Goal: Information Seeking & Learning: Check status

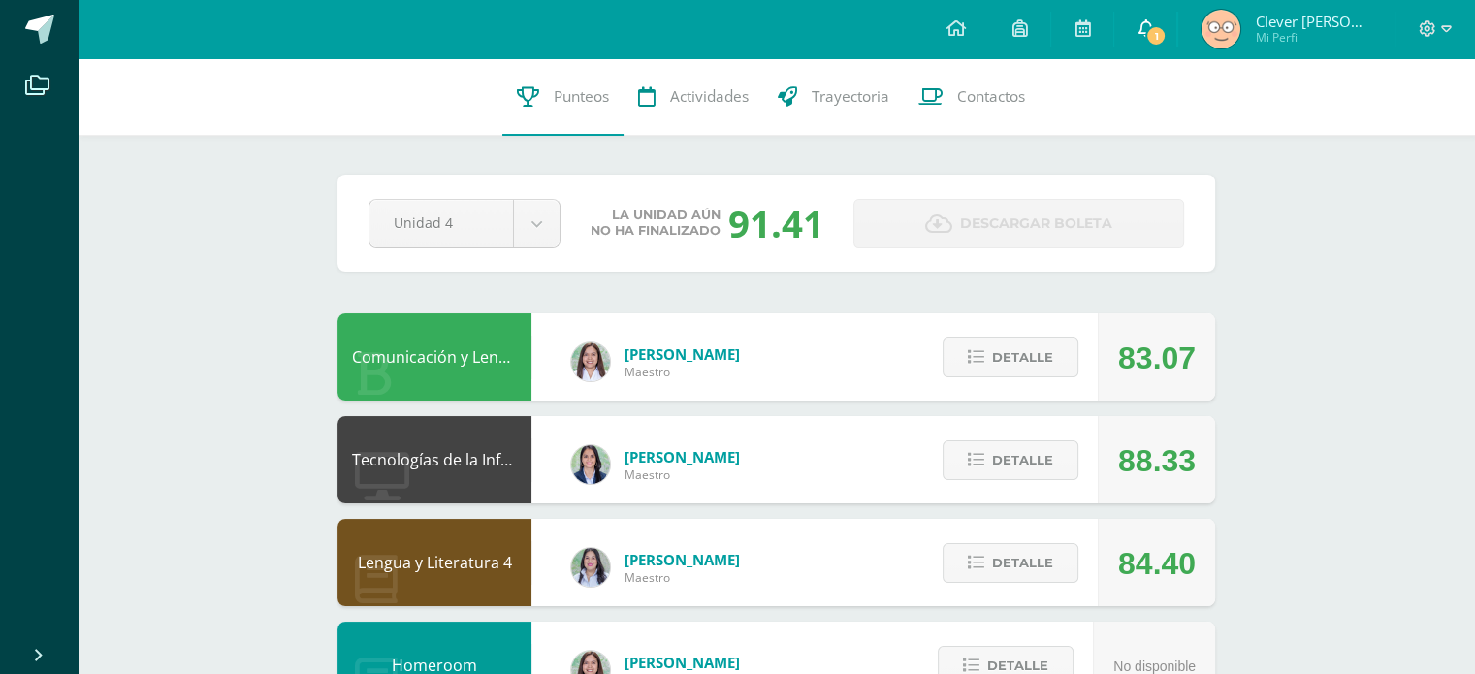
click at [1153, 27] on icon at bounding box center [1146, 27] width 16 height 17
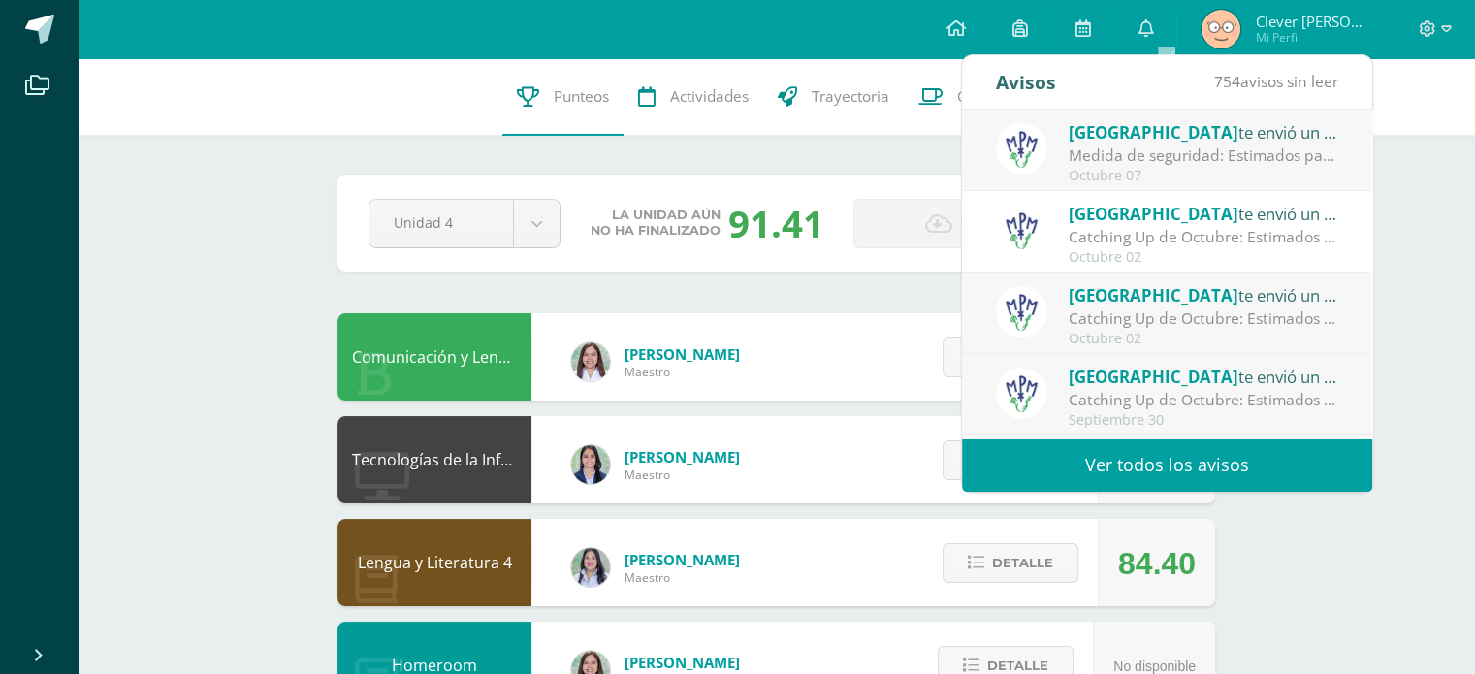
click at [1187, 158] on div "Medida de seguridad: Estimados padres de familia: Tomar nota de la información …" at bounding box center [1204, 156] width 270 height 22
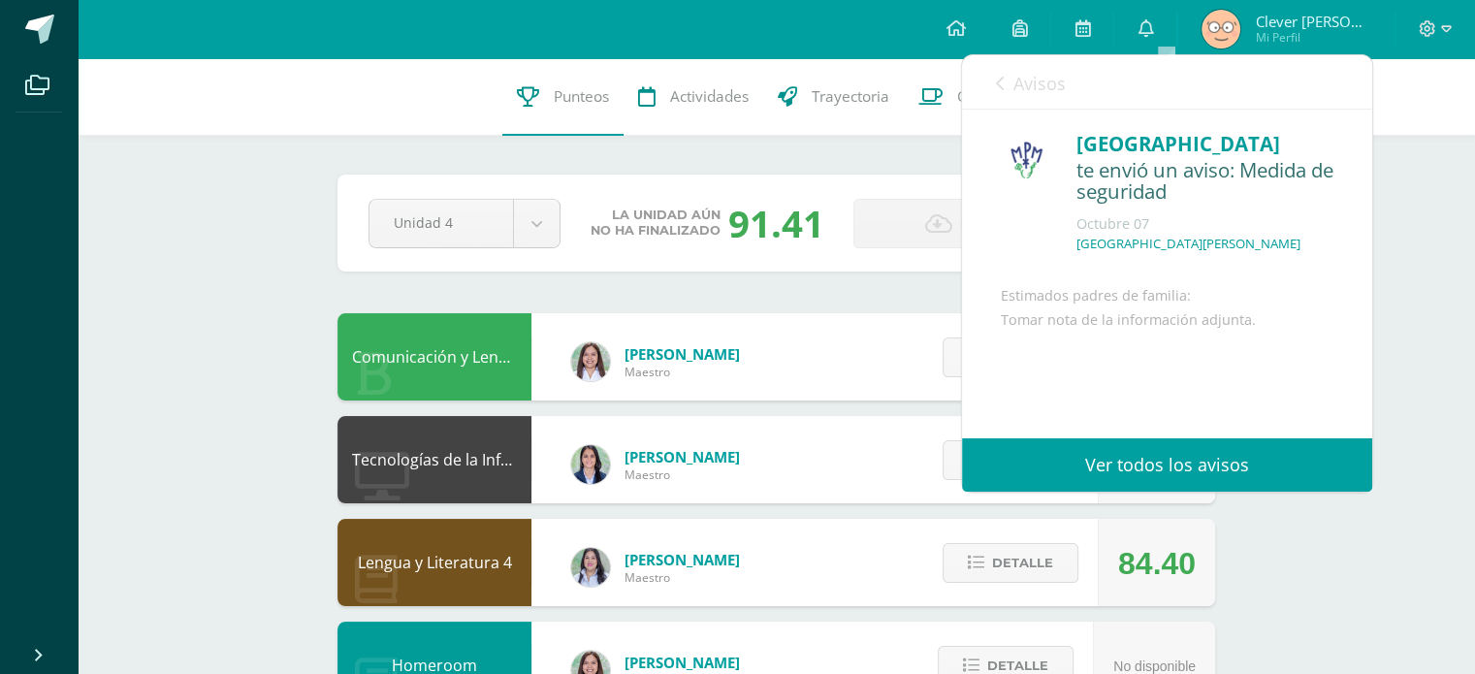
scroll to position [163, 0]
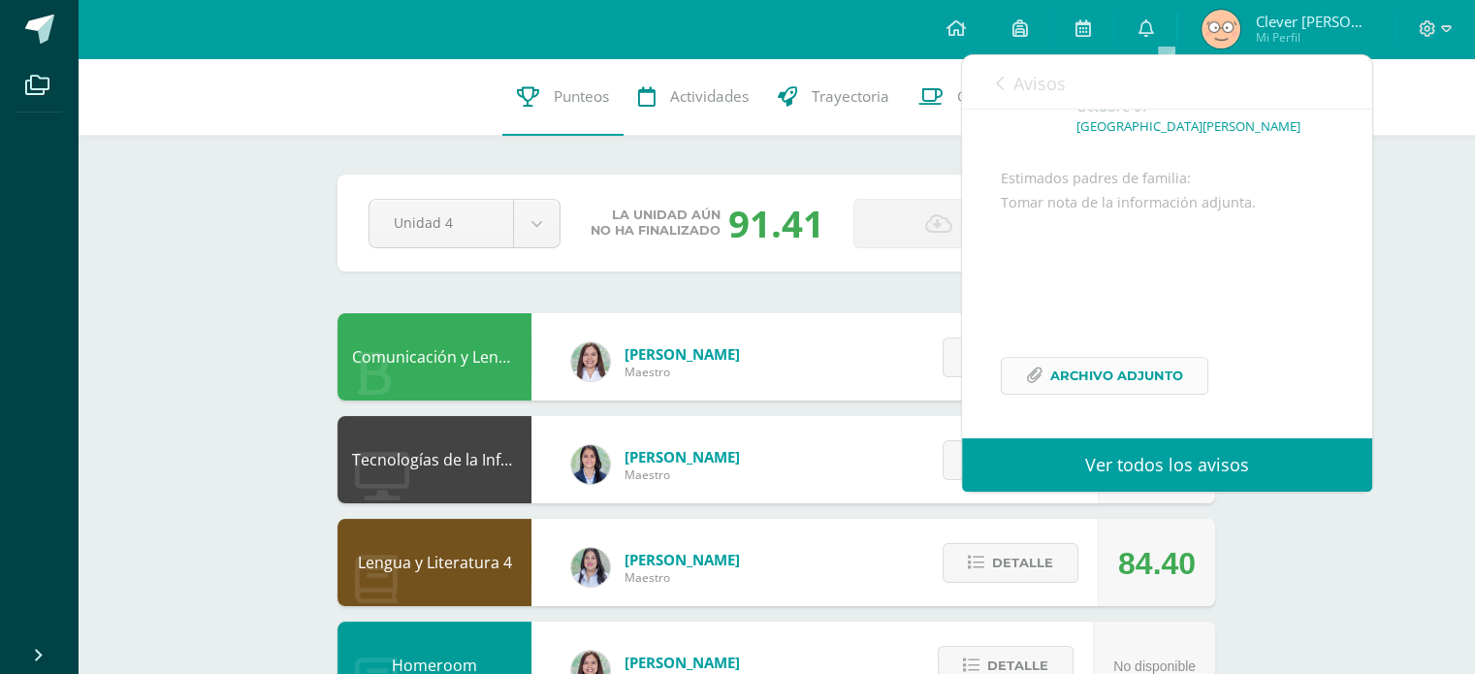
click at [1045, 387] on link "Archivo Adjunto" at bounding box center [1105, 376] width 208 height 38
click at [996, 58] on link "Avisos" at bounding box center [1031, 82] width 70 height 55
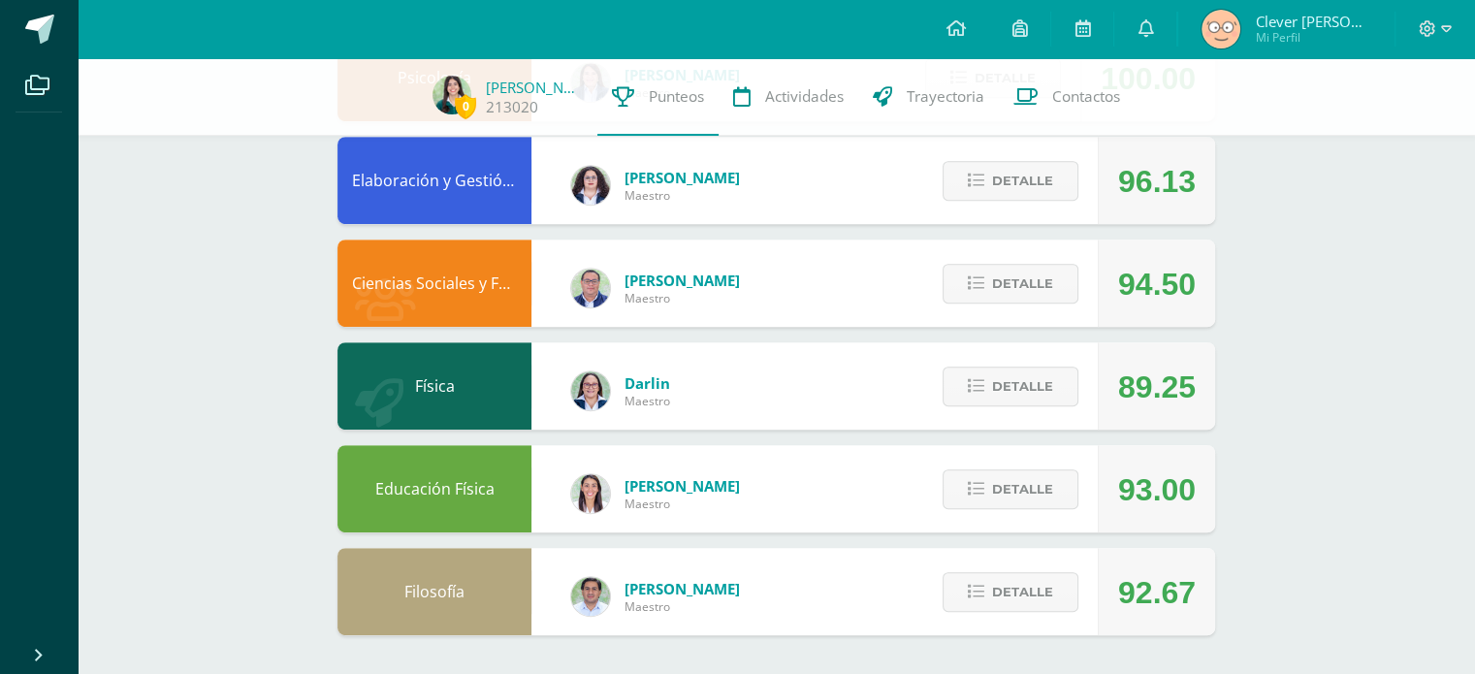
scroll to position [888, 0]
click at [1090, 395] on div "Detalle" at bounding box center [1006, 386] width 184 height 87
click at [1075, 387] on button "Detalle" at bounding box center [1011, 388] width 136 height 40
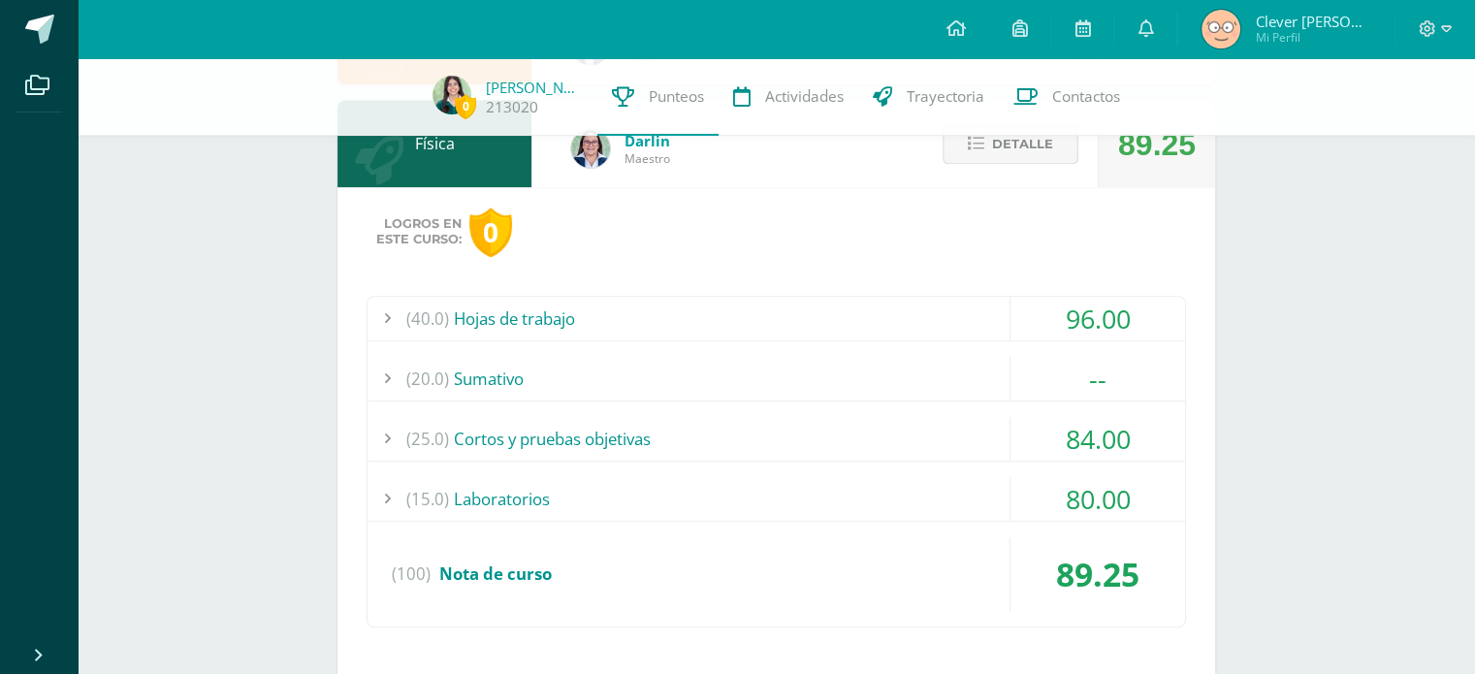
scroll to position [1163, 0]
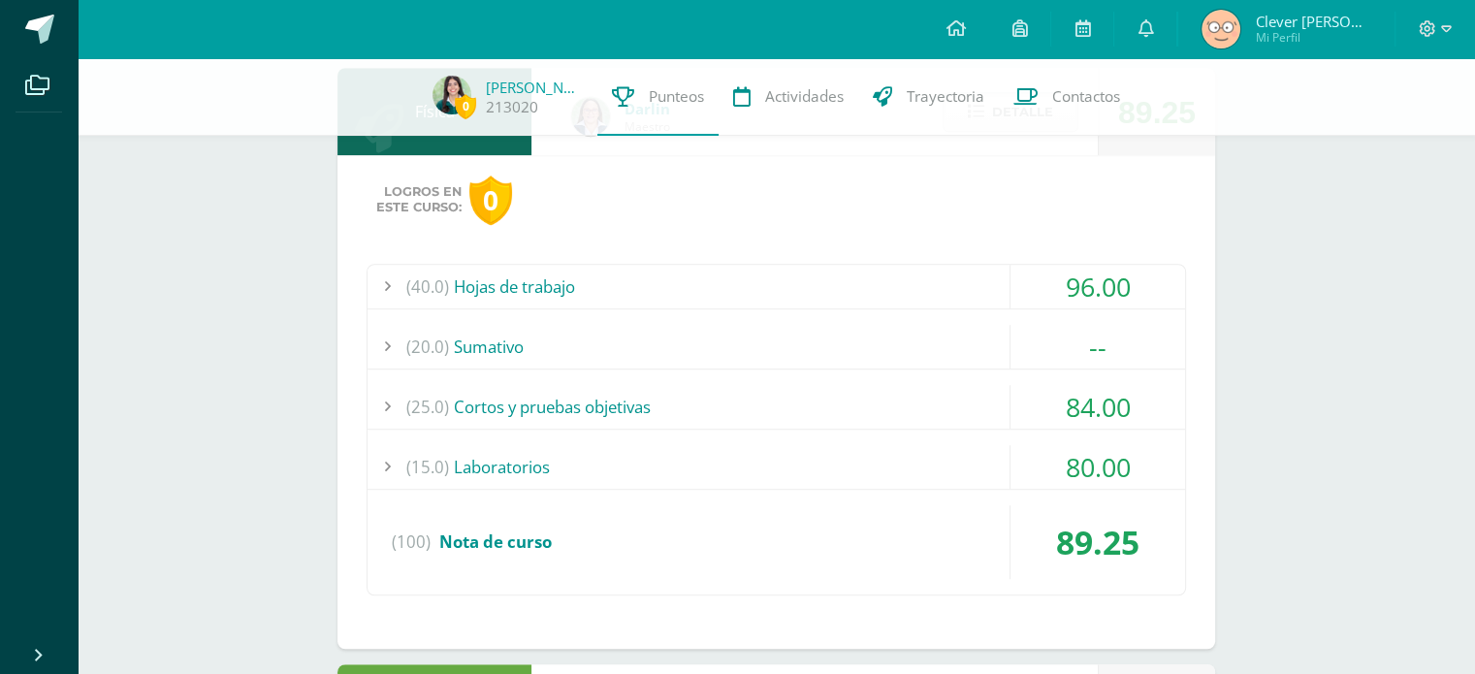
click at [873, 344] on div "(20.0) [GEOGRAPHIC_DATA]" at bounding box center [777, 347] width 818 height 44
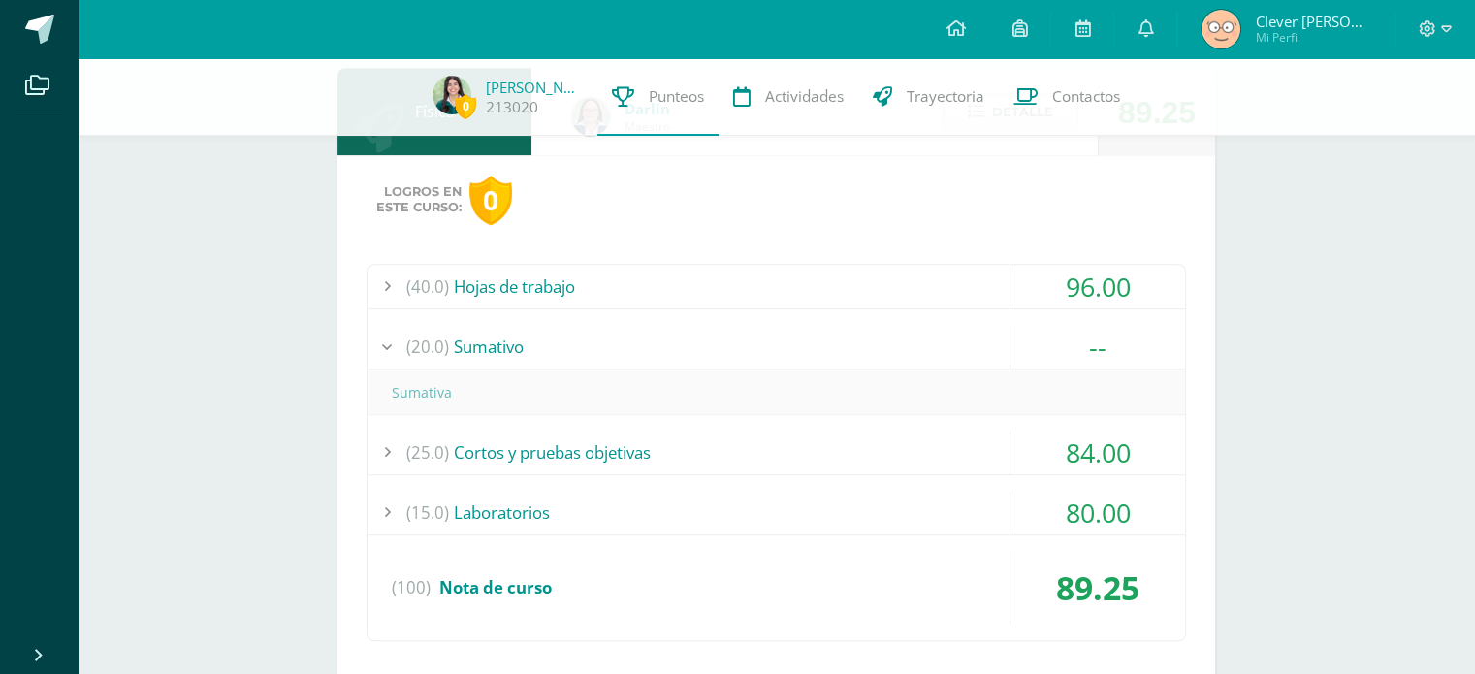
click at [871, 333] on div "(20.0) [GEOGRAPHIC_DATA]" at bounding box center [777, 347] width 818 height 44
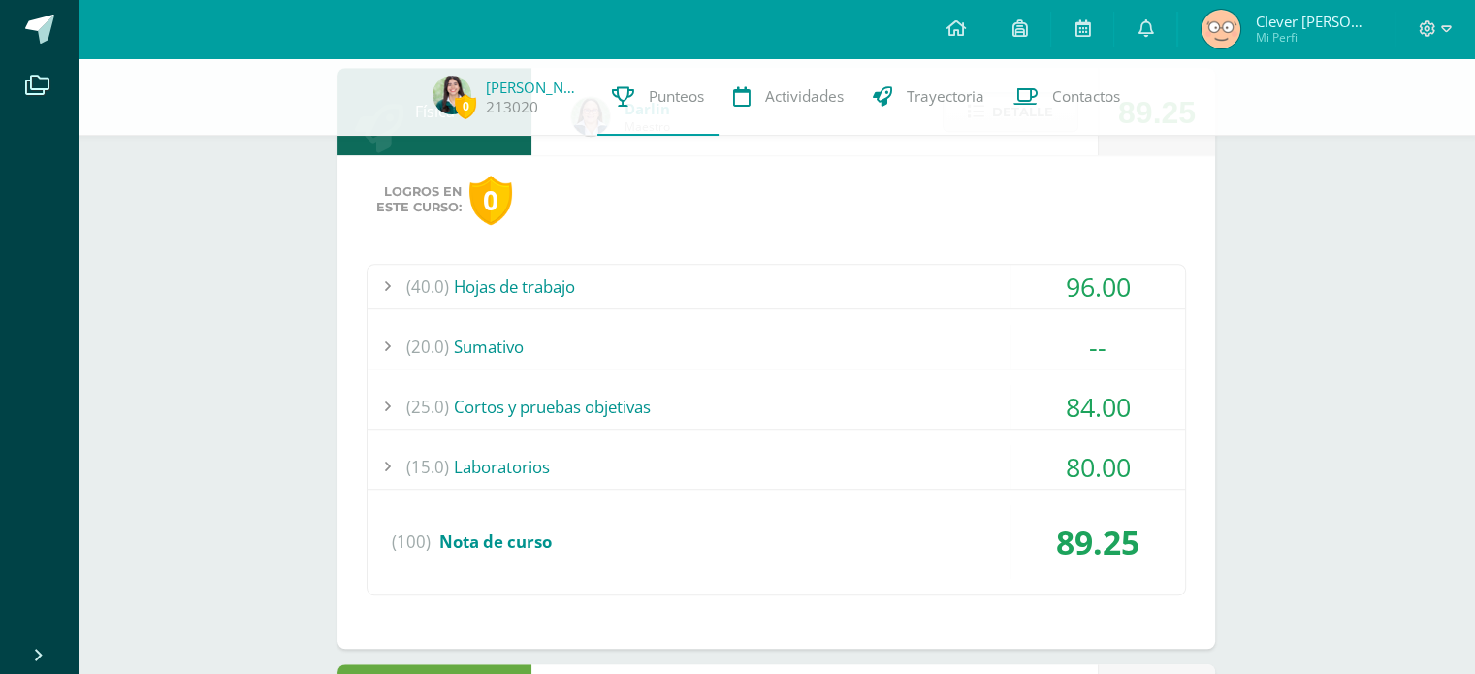
click at [891, 456] on div "(15.0) Laboratorios" at bounding box center [777, 467] width 818 height 44
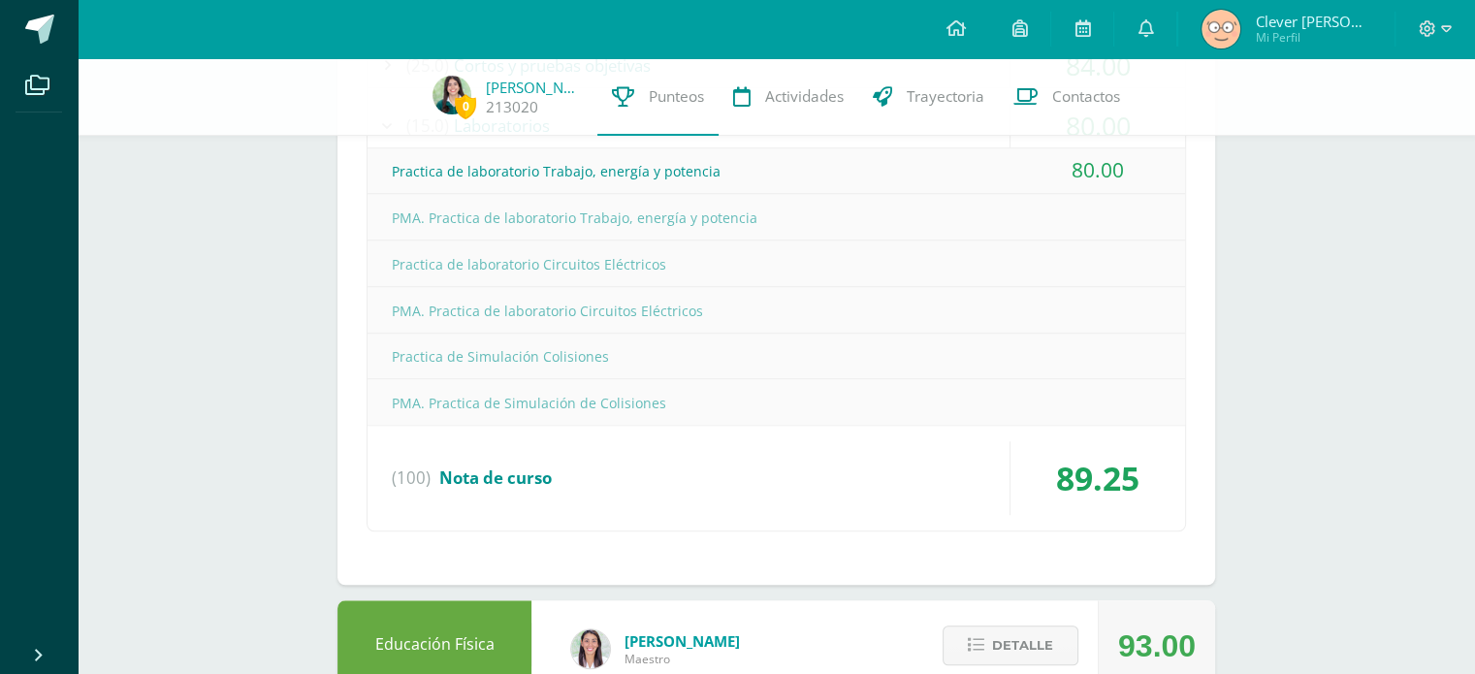
scroll to position [1505, 0]
